Goal: Information Seeking & Learning: Learn about a topic

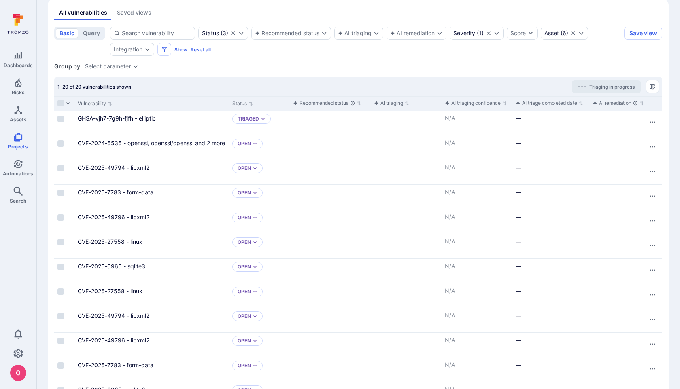
scroll to position [140, 0]
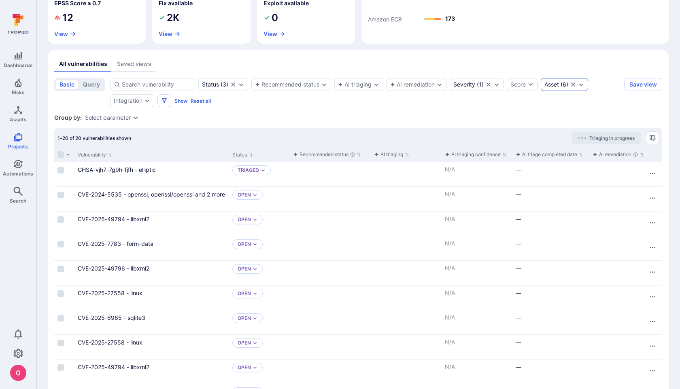
click at [557, 88] on div "Asset ( 6 )" at bounding box center [564, 84] width 47 height 13
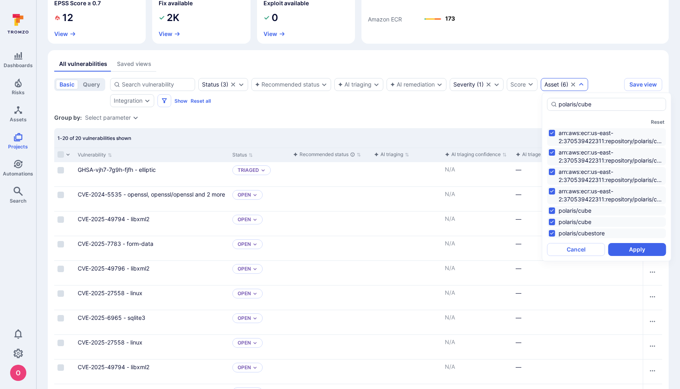
click at [469, 110] on section "basic query Status ( 3 ) Recommended status AI triaging AI remediation Severity…" at bounding box center [358, 367] width 608 height 578
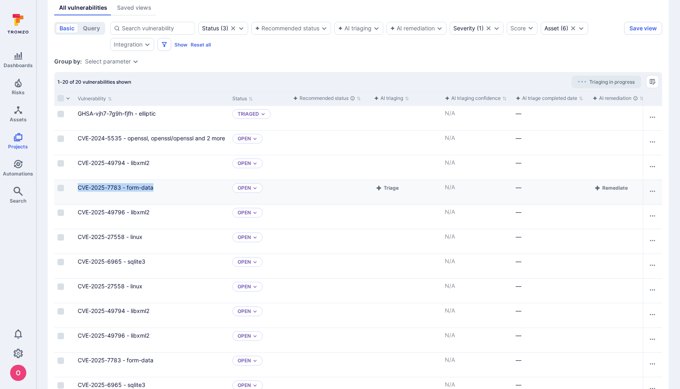
scroll to position [197, 0]
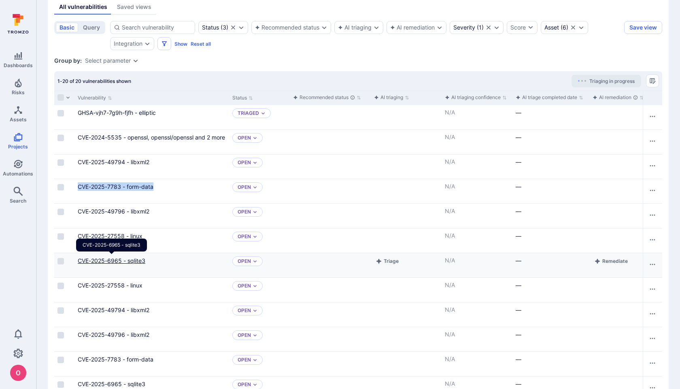
click at [140, 260] on link "CVE-2025-6965 - sqlite3" at bounding box center [112, 260] width 68 height 7
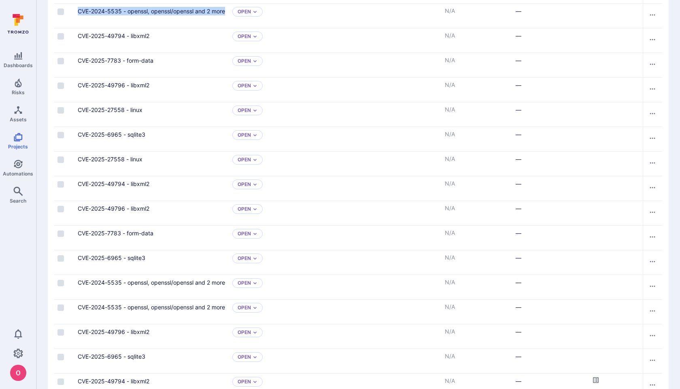
scroll to position [329, 0]
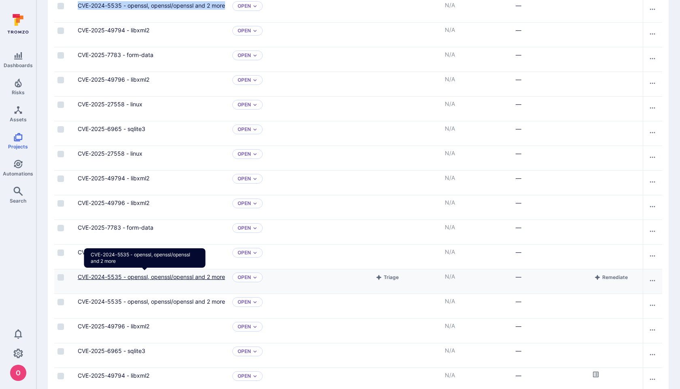
click at [169, 276] on link "CVE-2024-5535 - openssl, openssl/openssl and 2 more" at bounding box center [151, 277] width 147 height 7
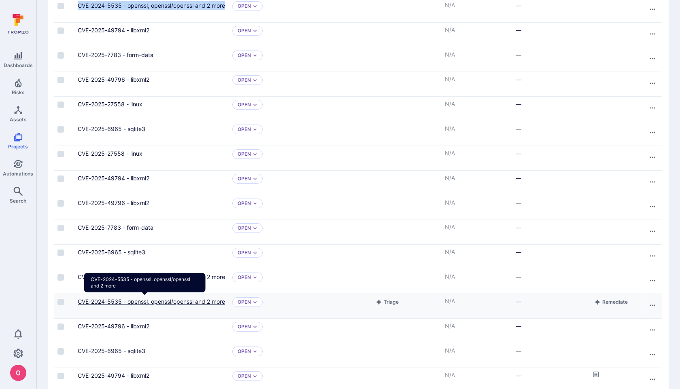
click at [171, 301] on link "CVE-2024-5535 - openssl, openssl/openssl and 2 more" at bounding box center [151, 301] width 147 height 7
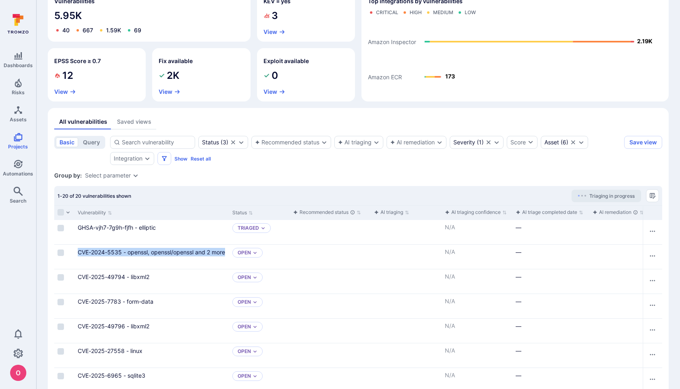
scroll to position [17, 0]
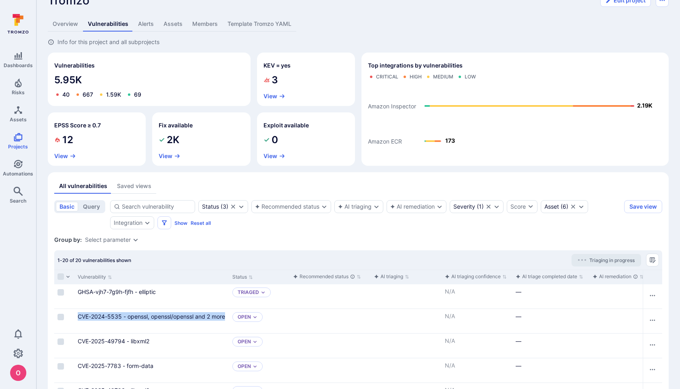
click at [135, 240] on icon "Expand dropdown" at bounding box center [135, 240] width 6 height 6
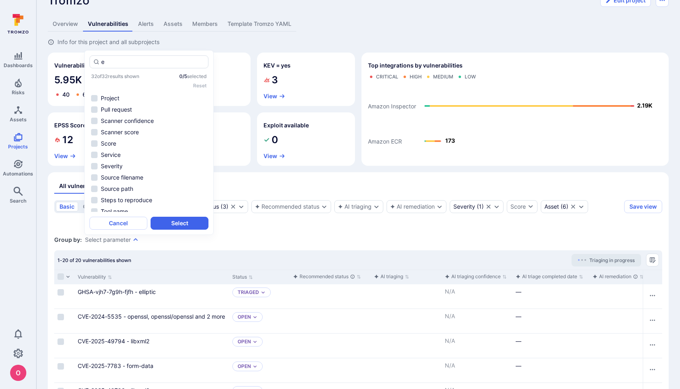
scroll to position [0, 0]
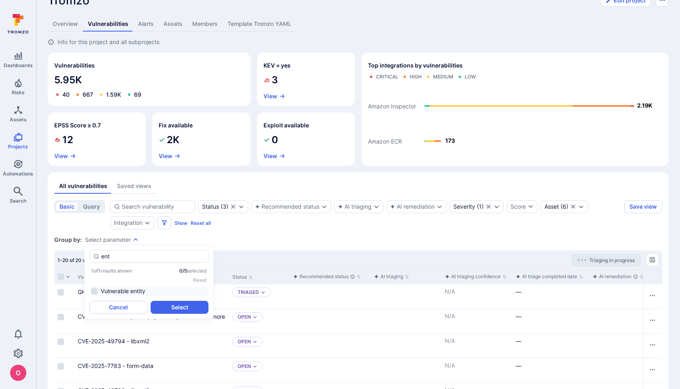
click at [94, 291] on li "Vulnerable entity" at bounding box center [148, 292] width 119 height 10
type input "ent"
click at [177, 303] on button "Select" at bounding box center [180, 307] width 58 height 13
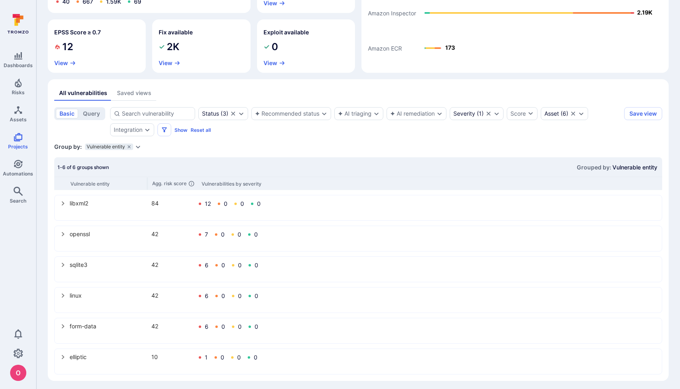
scroll to position [114, 0]
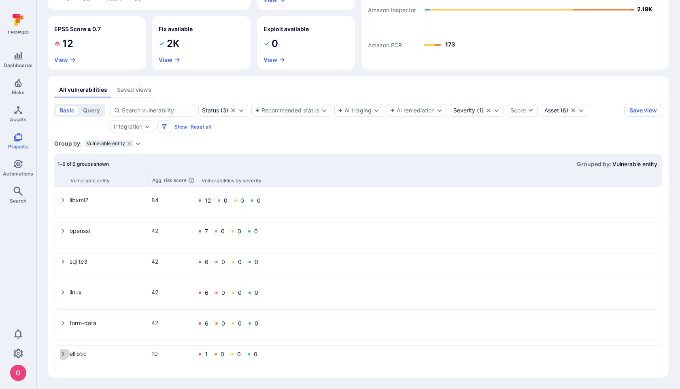
click at [62, 353] on icon "select group" at bounding box center [63, 354] width 6 height 6
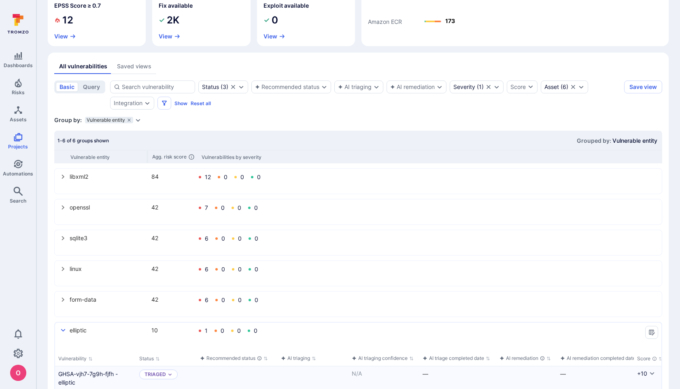
scroll to position [140, 0]
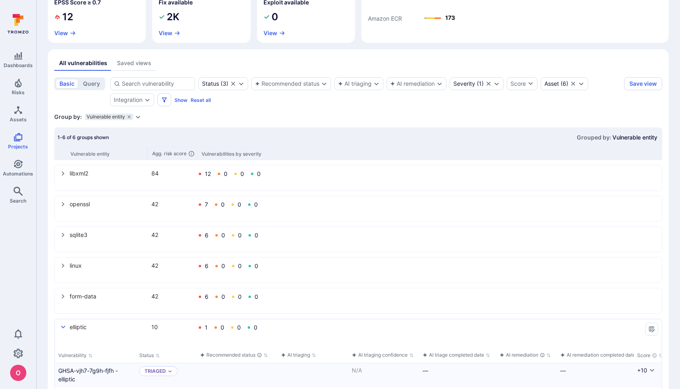
click at [66, 327] on icon "select group" at bounding box center [63, 327] width 6 height 6
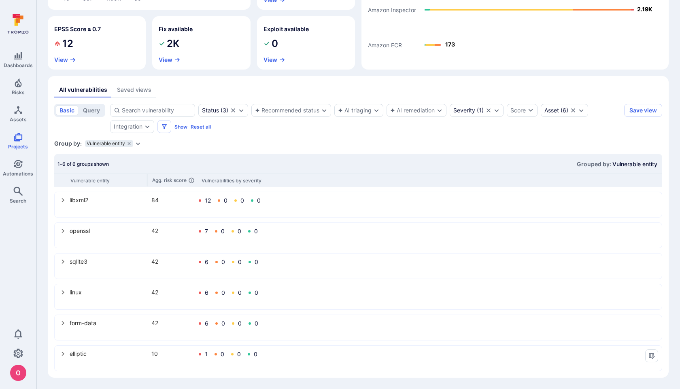
scroll to position [114, 0]
click at [498, 111] on icon "Expand dropdown" at bounding box center [496, 110] width 6 height 6
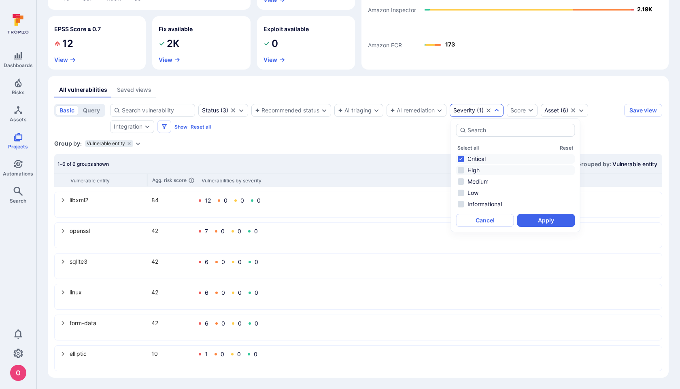
click at [461, 172] on li "High" at bounding box center [515, 171] width 119 height 10
click at [551, 223] on button "Apply" at bounding box center [546, 220] width 58 height 13
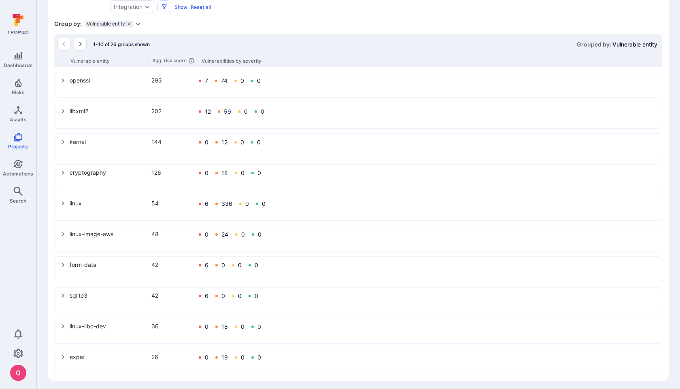
scroll to position [237, 0]
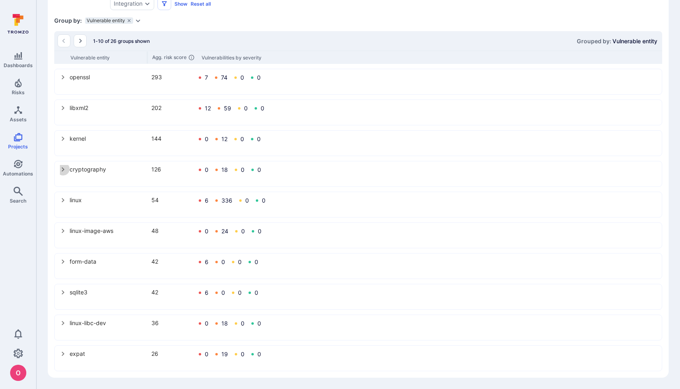
click at [63, 168] on icon "select group" at bounding box center [63, 170] width 3 height 4
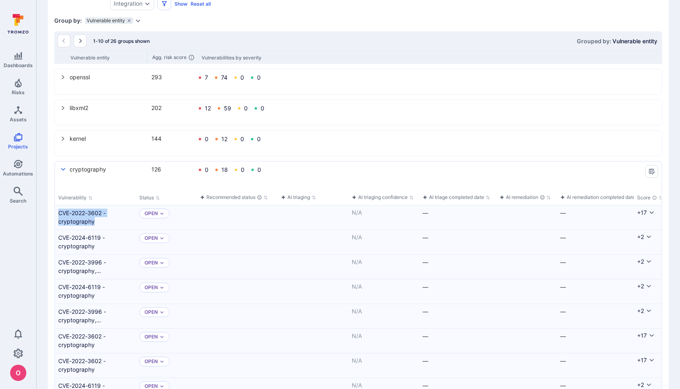
click at [63, 168] on icon "select group" at bounding box center [63, 169] width 6 height 6
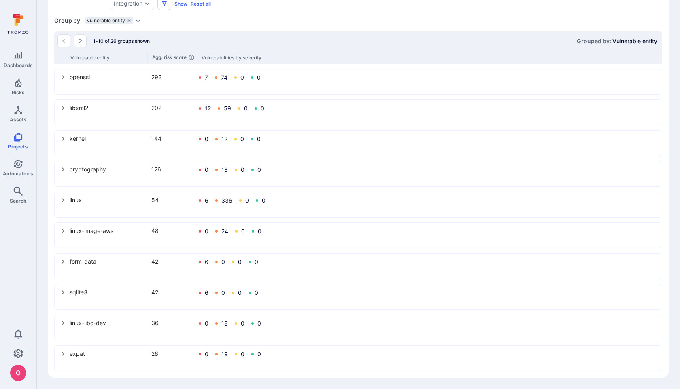
click at [62, 355] on icon "select group" at bounding box center [63, 354] width 3 height 4
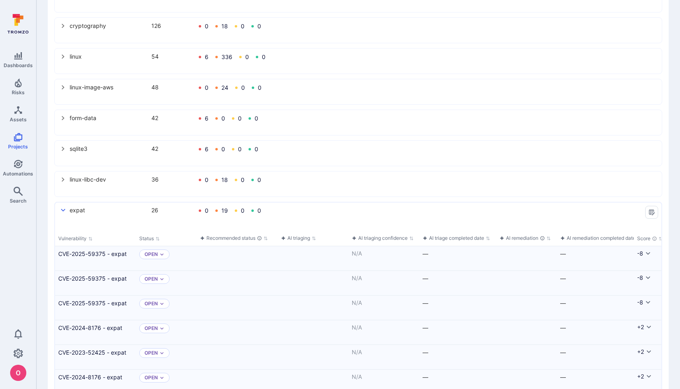
scroll to position [386, 0]
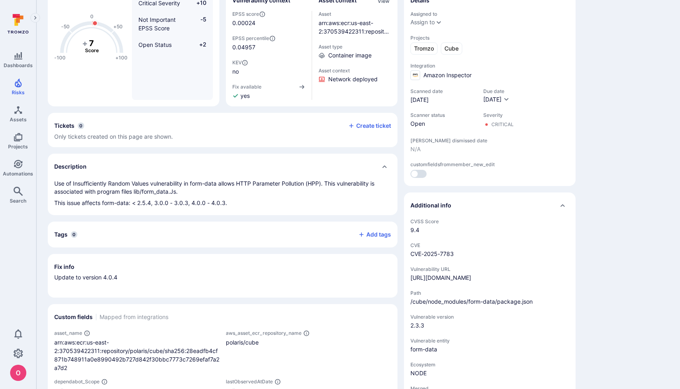
scroll to position [85, 0]
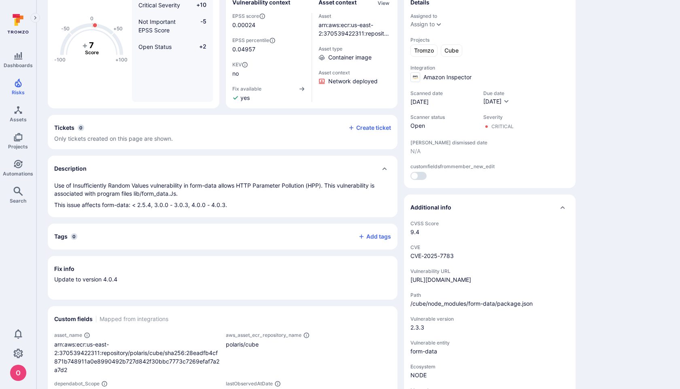
click at [244, 101] on span "yes" at bounding box center [244, 98] width 9 height 8
click at [304, 91] on icon "button" at bounding box center [302, 89] width 6 height 6
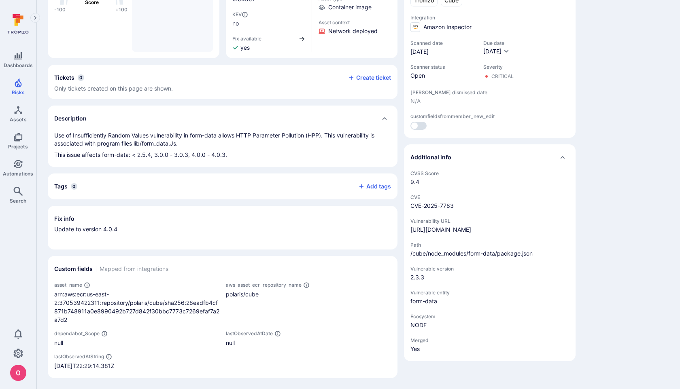
scroll to position [136, 0]
drag, startPoint x: 117, startPoint y: 229, endPoint x: 104, endPoint y: 229, distance: 13.0
click at [104, 229] on p "Update to version 4.0.4" at bounding box center [222, 233] width 337 height 16
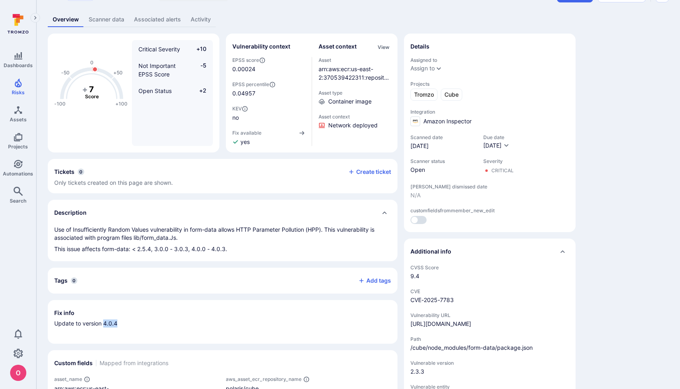
scroll to position [29, 0]
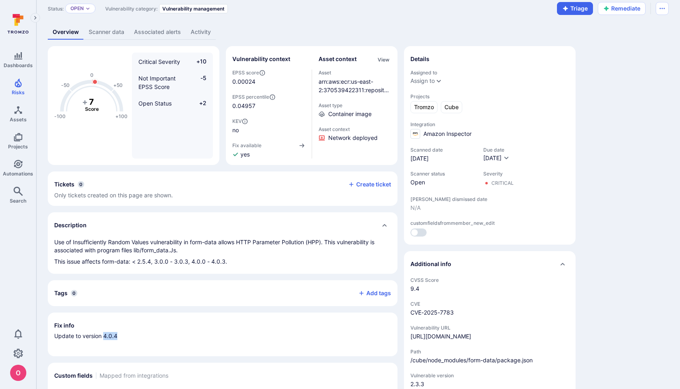
copy p "4.0.4"
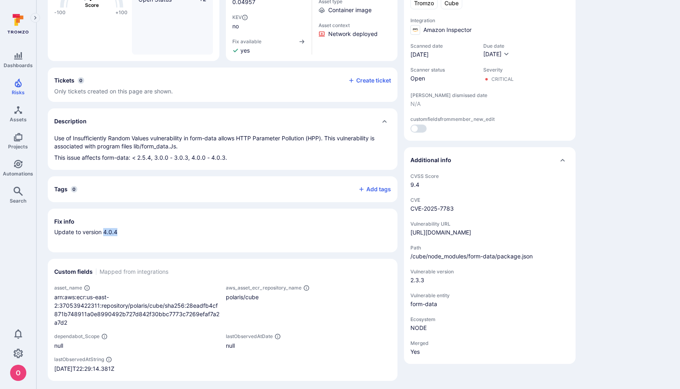
scroll to position [132, 0]
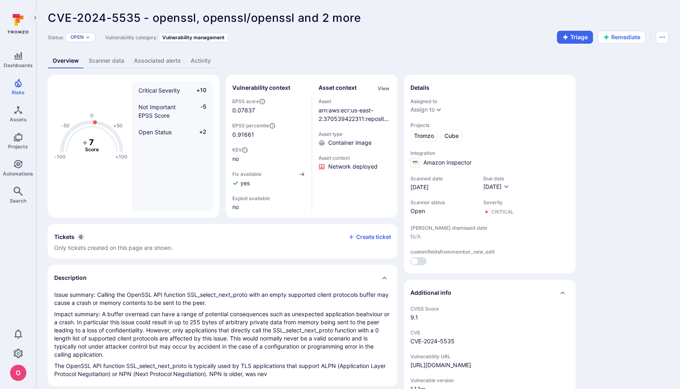
click at [99, 62] on link "Scanner data" at bounding box center [106, 60] width 45 height 15
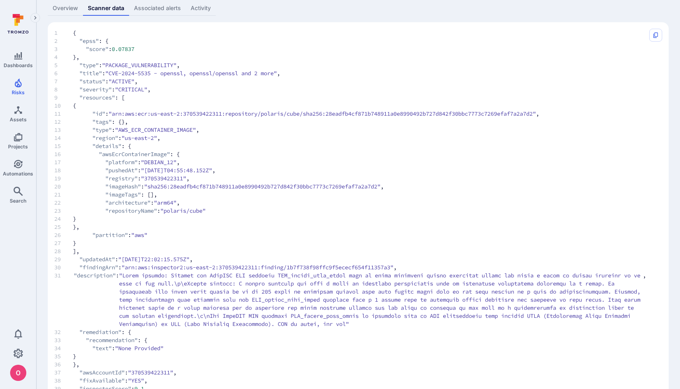
scroll to position [52, 0]
click at [251, 188] on span ""sha256:28eadfb4cf871b748911a0e8990492b727d842f30bbc7773c7269efaf7a2a7d2"" at bounding box center [262, 187] width 236 height 8
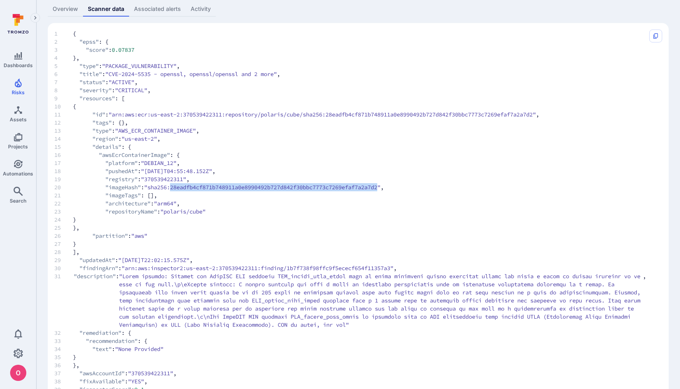
click at [251, 188] on span ""sha256:28eadfb4cf871b748911a0e8990492b727d842f30bbc7773c7269efaf7a2a7d2"" at bounding box center [262, 187] width 236 height 8
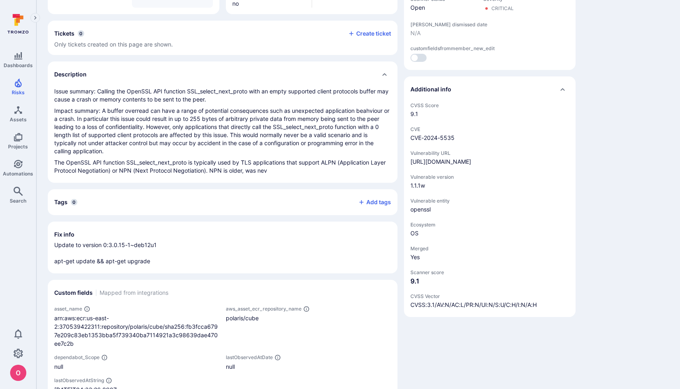
scroll to position [205, 0]
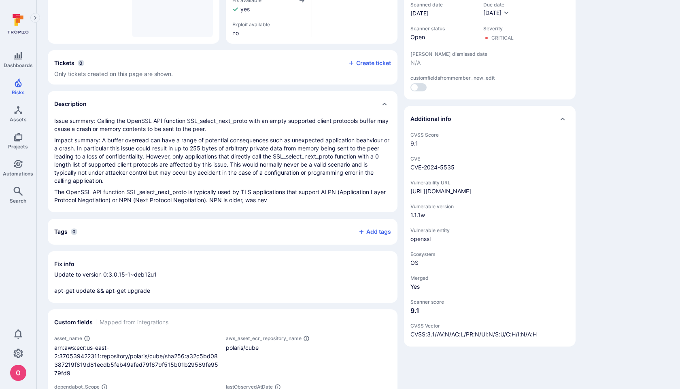
scroll to position [174, 0]
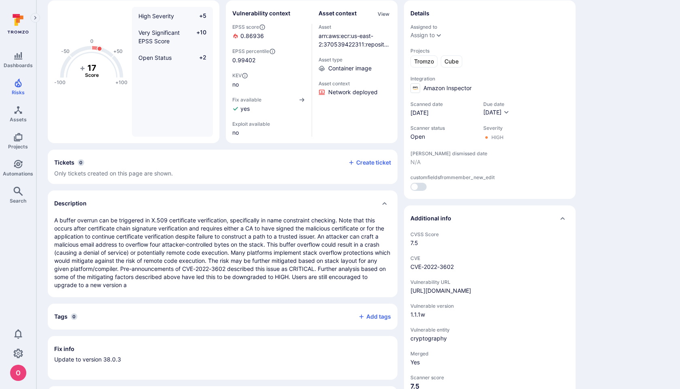
scroll to position [79, 0]
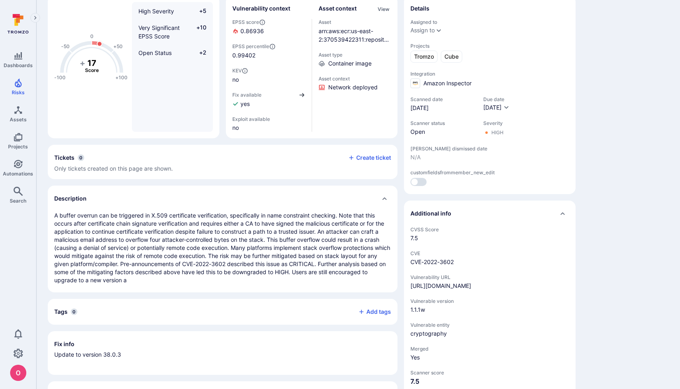
click at [304, 94] on icon "button" at bounding box center [302, 95] width 6 height 6
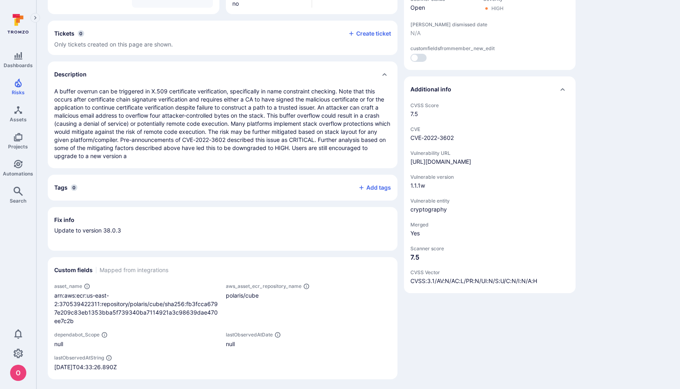
scroll to position [205, 0]
drag, startPoint x: 119, startPoint y: 229, endPoint x: 104, endPoint y: 229, distance: 15.4
click at [104, 229] on p "Update to version 38.0.3" at bounding box center [222, 233] width 337 height 16
copy p "38.0.3"
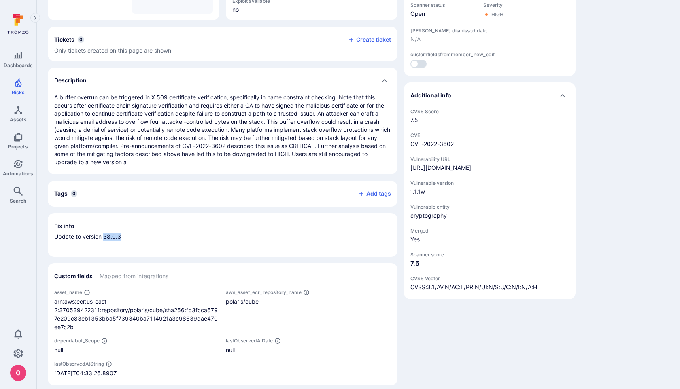
scroll to position [193, 0]
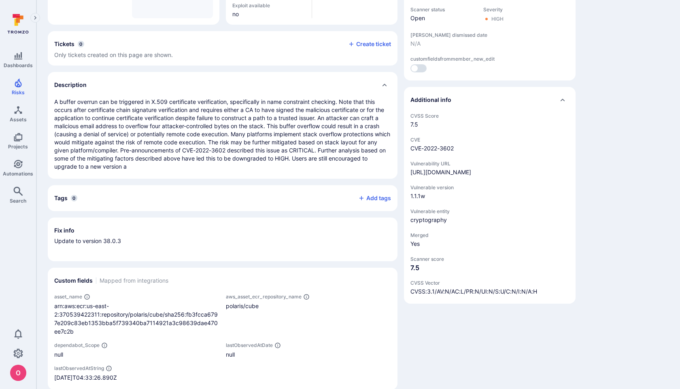
click at [431, 216] on span "cryptography" at bounding box center [489, 220] width 159 height 8
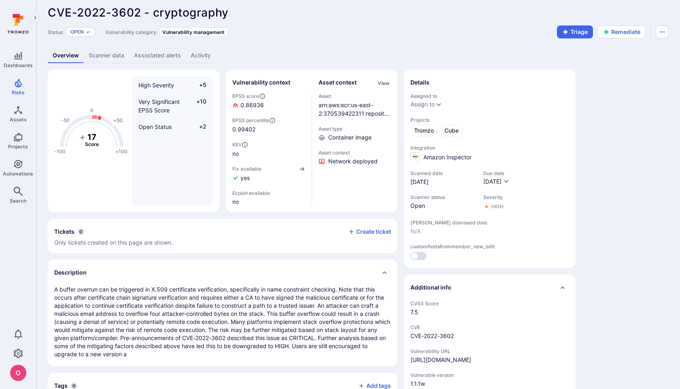
scroll to position [1, 0]
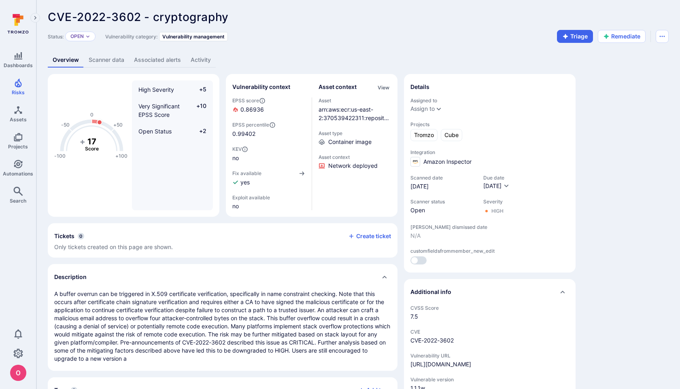
click at [101, 60] on link "Scanner data" at bounding box center [106, 60] width 45 height 15
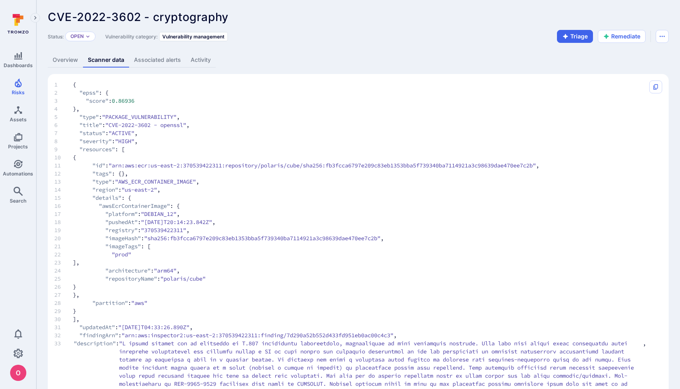
click at [244, 139] on span "8 "severity" : "HIGH" ," at bounding box center [350, 141] width 592 height 8
click at [63, 60] on link "Overview" at bounding box center [65, 60] width 35 height 15
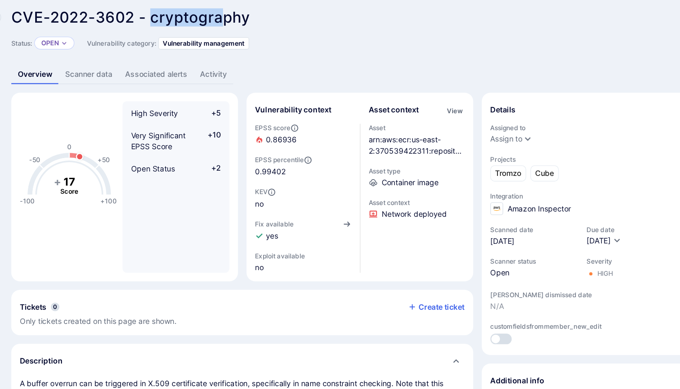
click at [106, 62] on link "Scanner data" at bounding box center [106, 60] width 45 height 15
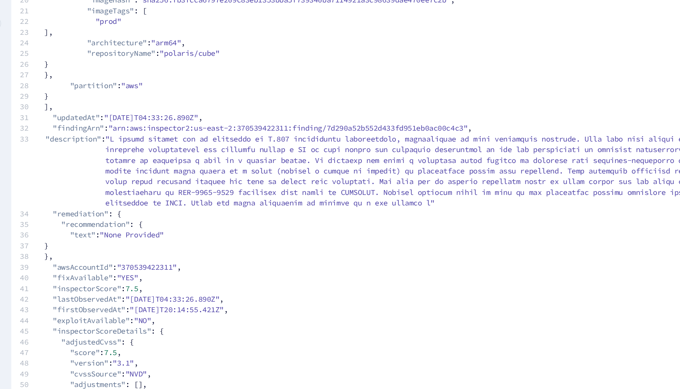
scroll to position [212, 0]
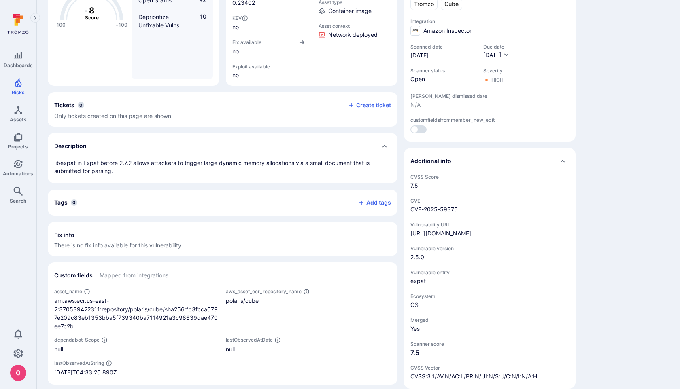
scroll to position [130, 0]
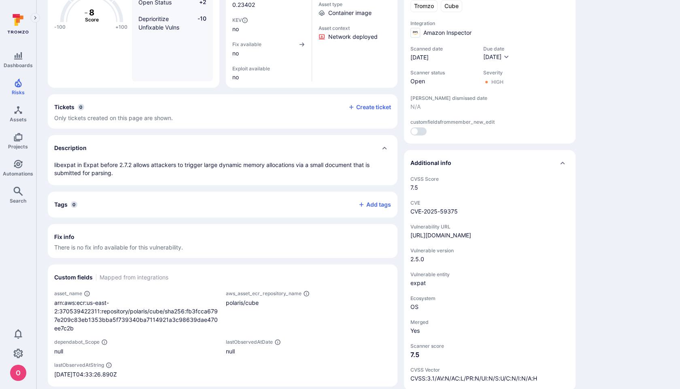
click at [87, 165] on p "libexpat in Expat before 2.7.2 allows attackers to trigger large dynamic memory…" at bounding box center [222, 169] width 337 height 16
copy p "Expat"
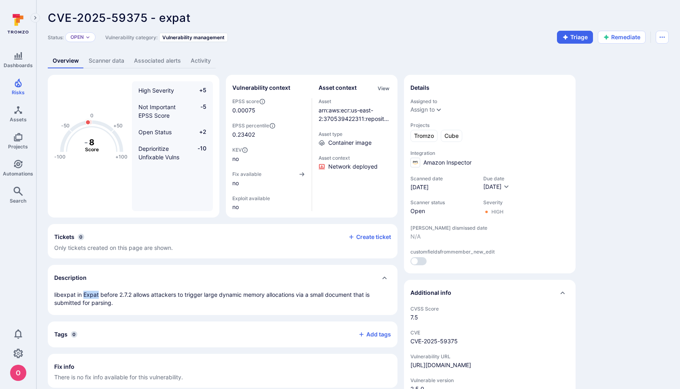
click at [102, 60] on link "Scanner data" at bounding box center [106, 60] width 45 height 15
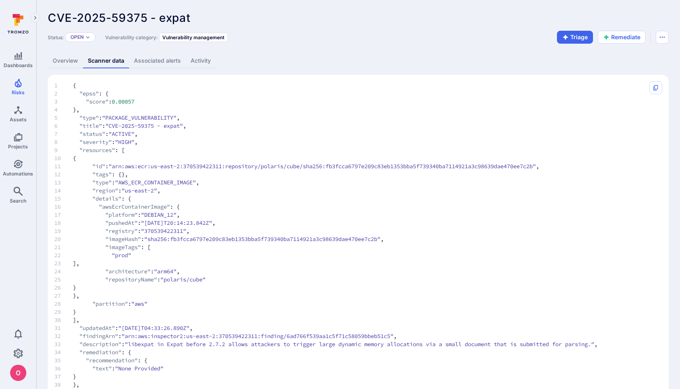
click at [64, 60] on link "Overview" at bounding box center [65, 60] width 35 height 15
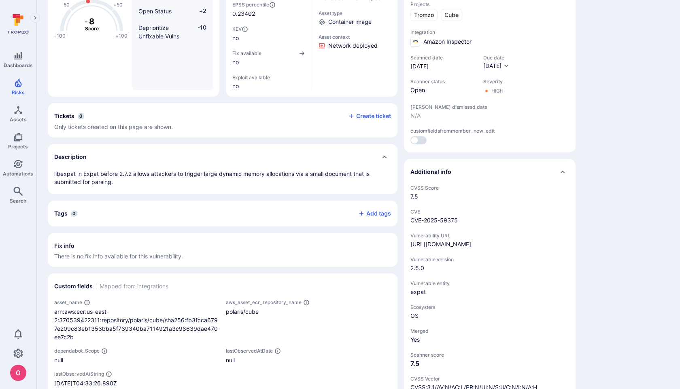
scroll to position [139, 0]
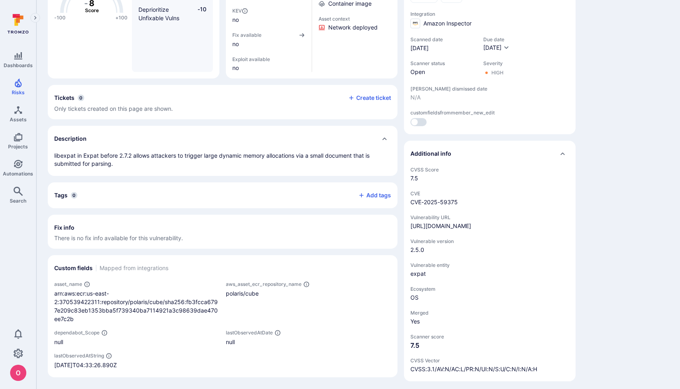
click at [277, 178] on div "-100 -50 0 +50 +100 - 8 Score High Severity +5 Not Important EPSS Score -5 Open…" at bounding box center [223, 159] width 350 height 446
click at [313, 100] on div "Tickets 0 Create ticket" at bounding box center [222, 97] width 337 height 13
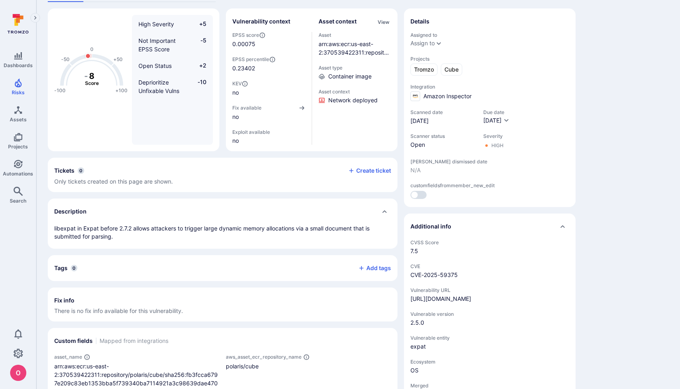
scroll to position [66, 0]
click at [70, 228] on p "libexpat in Expat before 2.7.2 allows attackers to trigger large dynamic memory…" at bounding box center [222, 233] width 337 height 16
